Goal: Task Accomplishment & Management: Complete application form

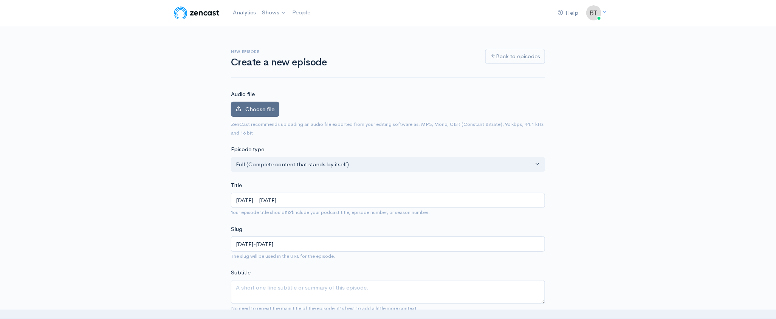
click at [263, 112] on span "Choose file" at bounding box center [259, 108] width 29 height 7
click at [0, 0] on input "Choose file" at bounding box center [0, 0] width 0 height 0
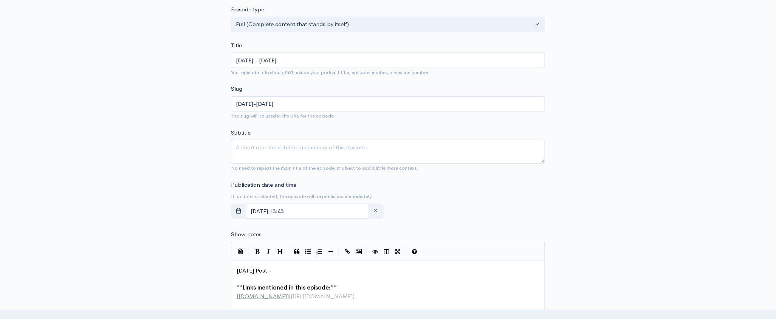
scroll to position [258, 0]
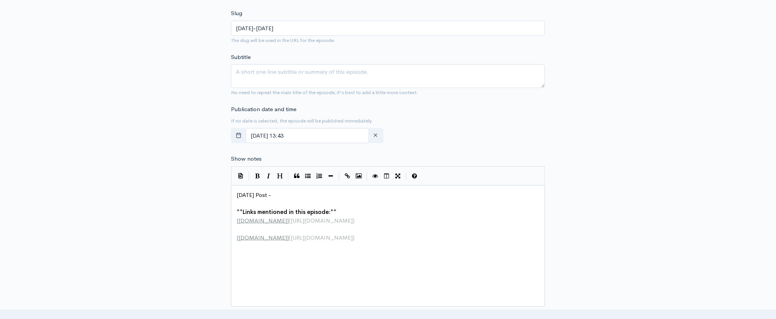
click at [283, 200] on pre "​" at bounding box center [390, 204] width 311 height 9
type textarea "[DATE] Post -"
drag, startPoint x: 283, startPoint y: 194, endPoint x: 226, endPoint y: 196, distance: 56.7
paste textarea
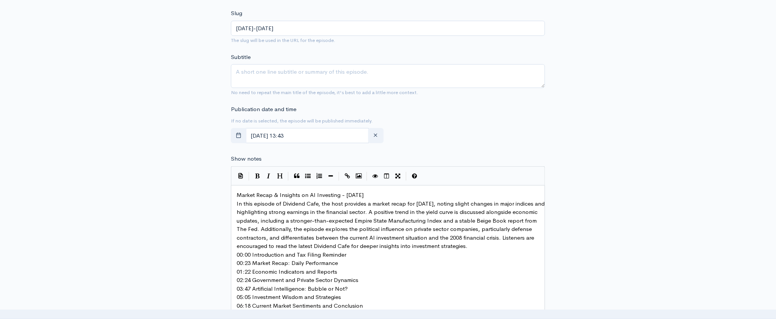
scroll to position [279, 0]
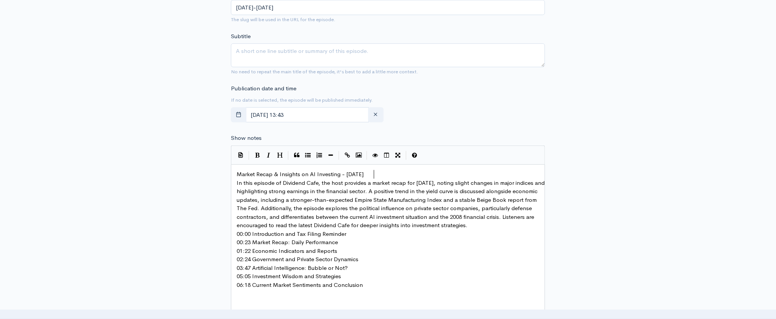
click at [380, 173] on pre "Market Recap & Insights on AI Investing - [DATE]" at bounding box center [390, 174] width 311 height 9
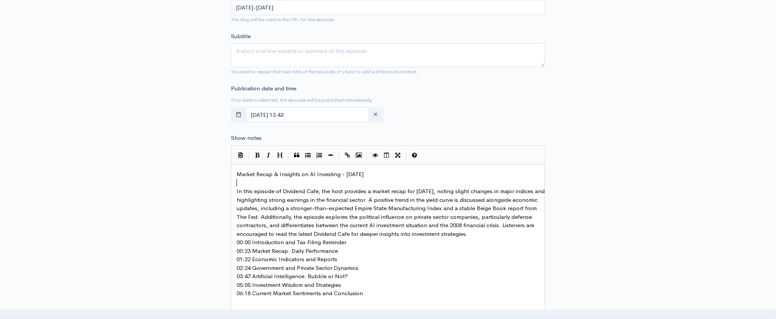
click at [356, 242] on pre "00:00 Introduction and Tax Filing Reminder" at bounding box center [390, 242] width 311 height 9
click at [525, 233] on pre "In this episode of Dividend Cafe, the host provides a market recap for [DATE], …" at bounding box center [390, 212] width 311 height 51
click at [353, 252] on pre "00:00 Introduction and Tax Filing Reminder" at bounding box center [390, 251] width 311 height 9
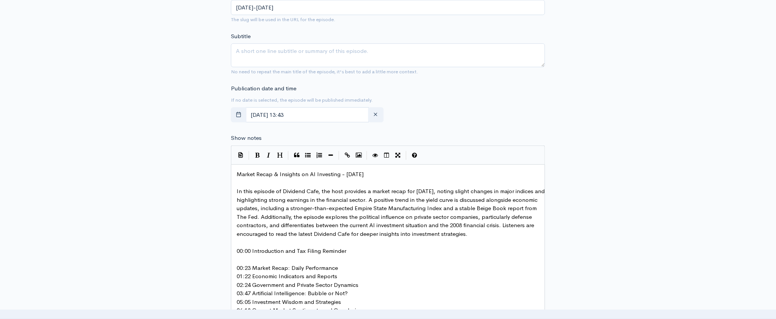
click at [345, 269] on pre "00:23 Market Recap: Daily Performance" at bounding box center [390, 268] width 311 height 9
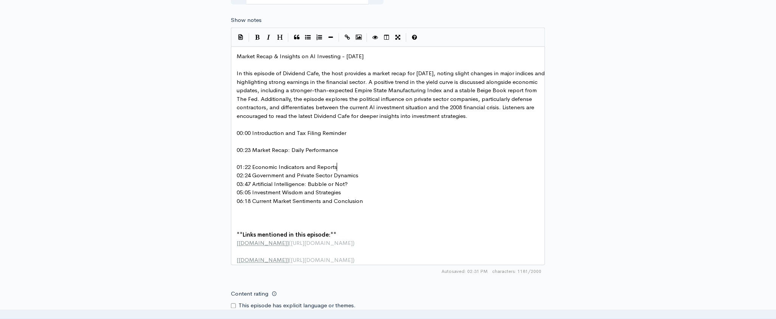
click at [342, 166] on pre "01:22 Economic Indicators and Reports" at bounding box center [390, 167] width 311 height 9
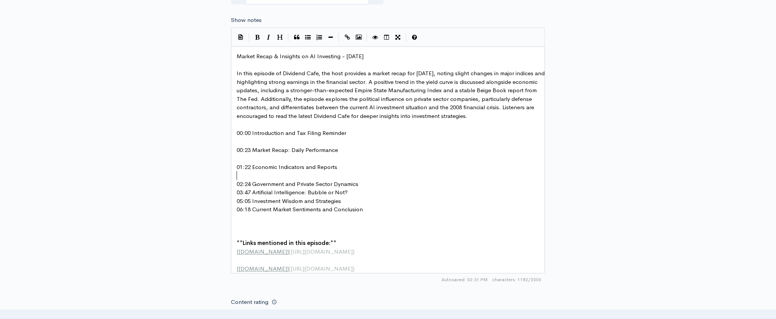
click at [363, 181] on pre "02:24 Government and Private Sector Dynamics" at bounding box center [390, 184] width 311 height 9
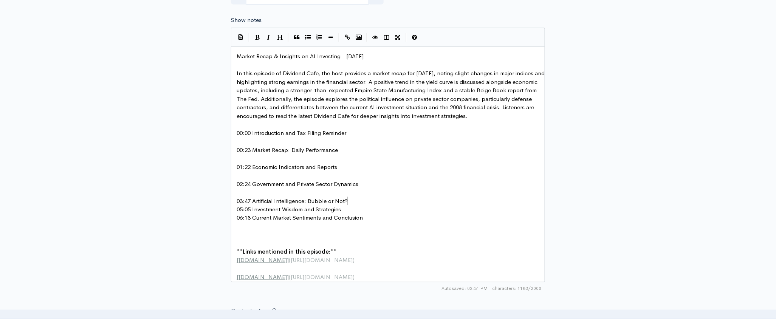
click at [354, 199] on pre "03:47 Artificial Intelligence: Bubble or Not?" at bounding box center [390, 201] width 311 height 9
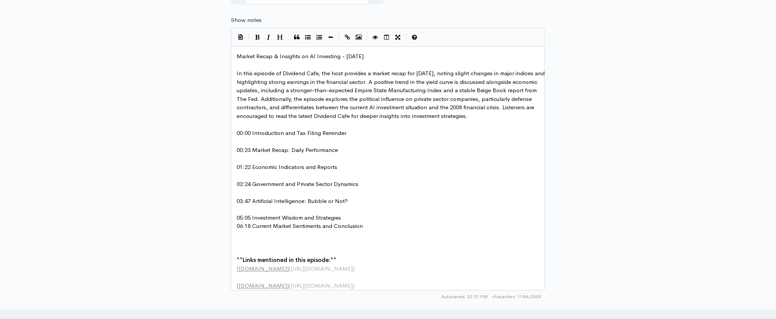
click at [348, 219] on pre "05:05 Investment Wisdom and Strategies" at bounding box center [390, 218] width 311 height 9
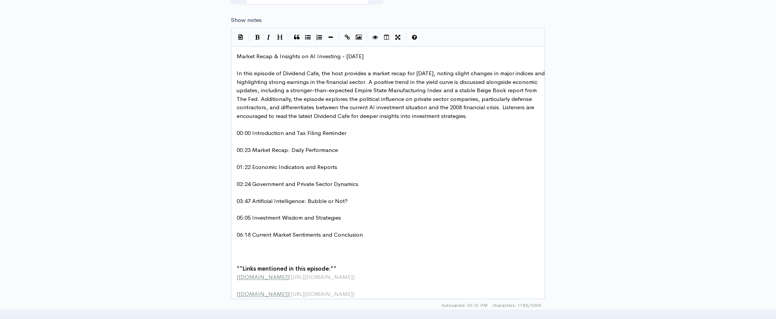
click at [268, 257] on pre "​" at bounding box center [390, 260] width 311 height 9
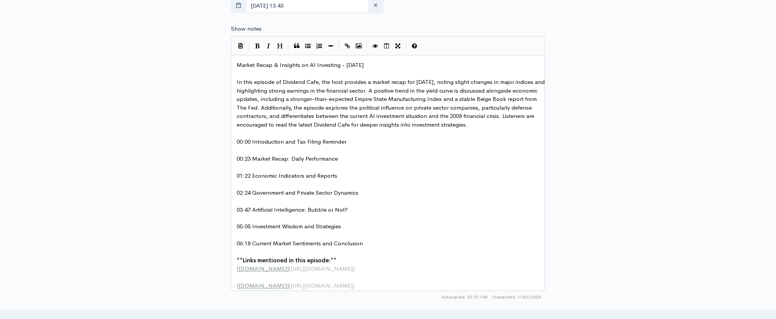
scroll to position [384, 0]
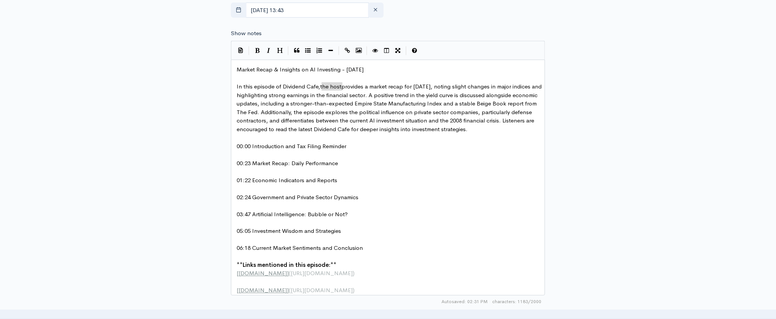
drag, startPoint x: 342, startPoint y: 87, endPoint x: 322, endPoint y: 86, distance: 20.4
type textarea "[PERSON_NAME]"
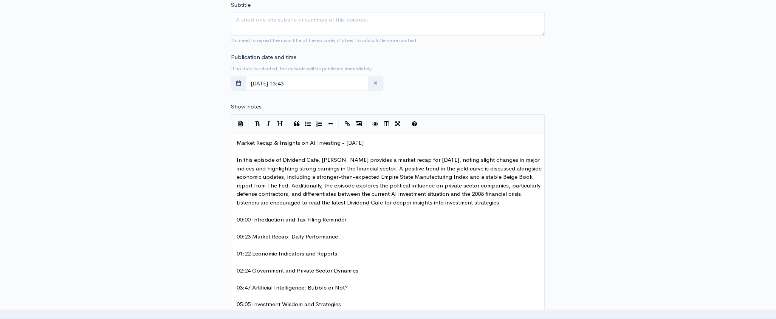
scroll to position [275, 0]
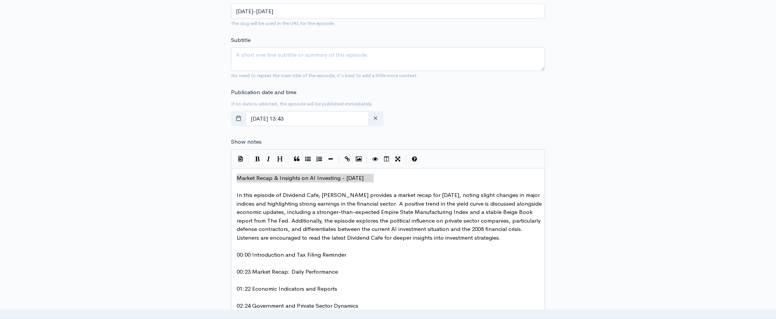
drag, startPoint x: 399, startPoint y: 178, endPoint x: 209, endPoint y: 169, distance: 190.0
type textarea "Market Recap & Insights on AI Investing - [DATE]"
click at [311, 51] on textarea "Subtitle" at bounding box center [388, 59] width 314 height 24
paste textarea "Market Recap & Insights on AI Investing - [DATE]"
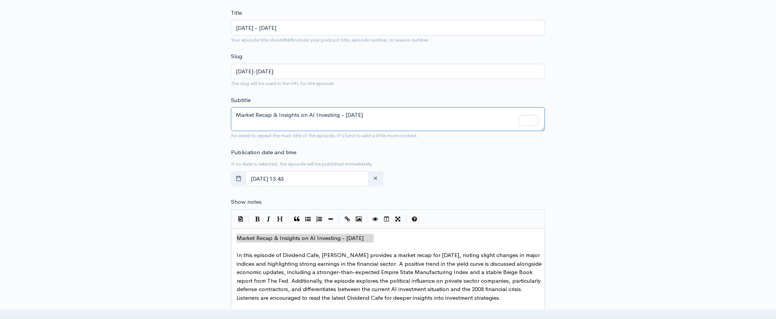
scroll to position [220, 0]
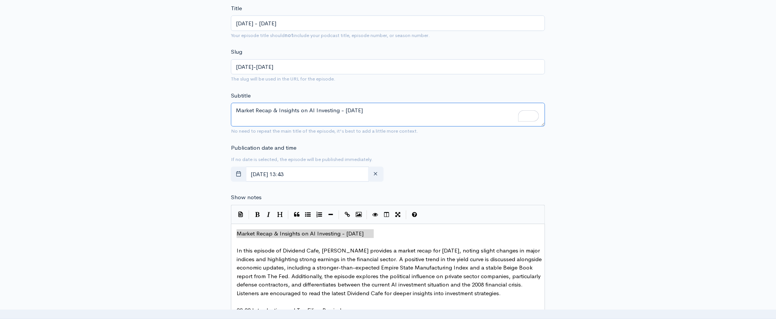
type textarea "Market Recap & Insights on AI Investing - [DATE]"
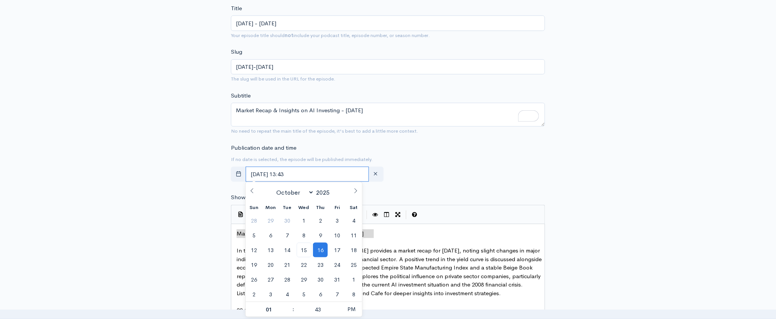
click at [325, 175] on input "[DATE] 13:43" at bounding box center [307, 174] width 123 height 15
click at [306, 250] on span "15" at bounding box center [304, 250] width 15 height 15
type input "[DATE] 13:43"
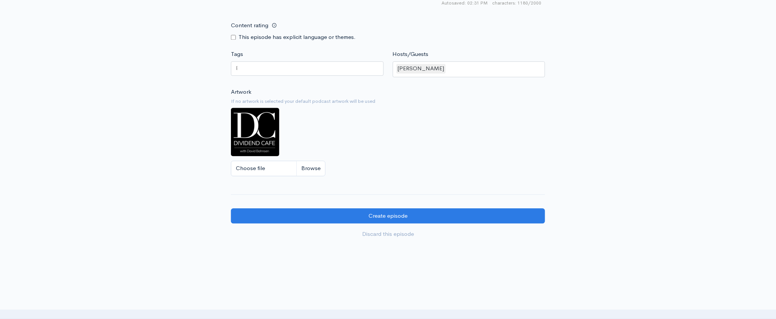
scroll to position [687, 0]
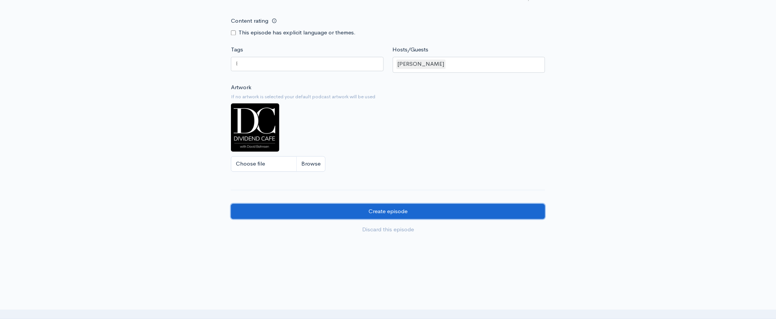
click at [407, 218] on input "Create episode" at bounding box center [388, 211] width 314 height 15
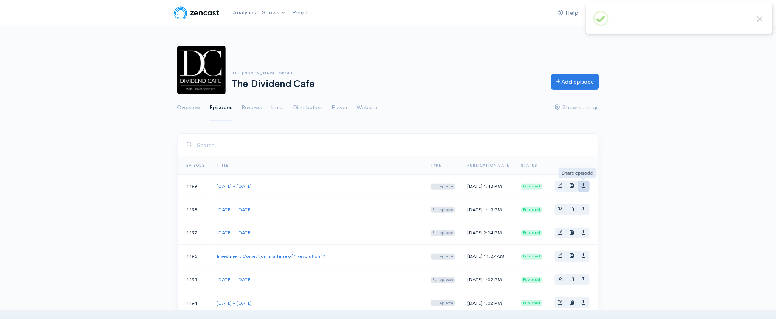
click at [586, 186] on icon "Basic example" at bounding box center [583, 185] width 5 height 5
type input "https://podcast.dividendcafe.com/episodes/wednesday-october-15-2025"
type input "https://dts.podtrac.com/redirect.mp3/media.zencast.fm/the-dividend-cafe-1/e8c5b…"
type input "<iframe src='https://share.zencast.fm/embed/episode/e8c5b0ca-f0e3-4103-b304-c4e…"
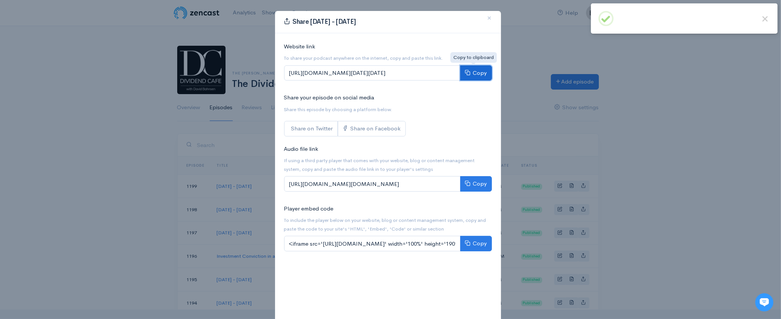
click at [482, 74] on button "Copy" at bounding box center [476, 72] width 32 height 15
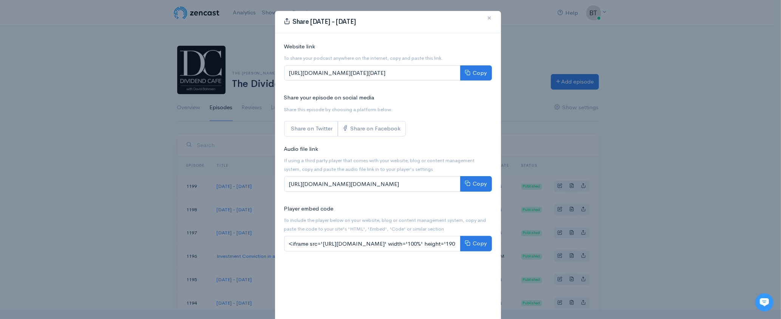
click at [488, 18] on span "×" at bounding box center [490, 17] width 5 height 11
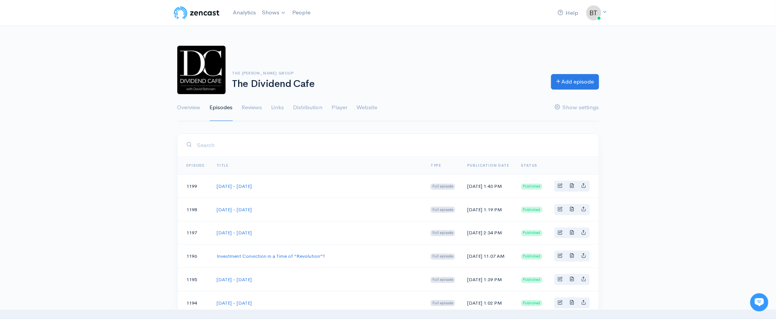
click at [654, 56] on div "The Bahnsen Group The Dividend Cafe Add episode Overview Episodes Reviews Links…" at bounding box center [388, 79] width 776 height 85
